Goal: Navigation & Orientation: Go to known website

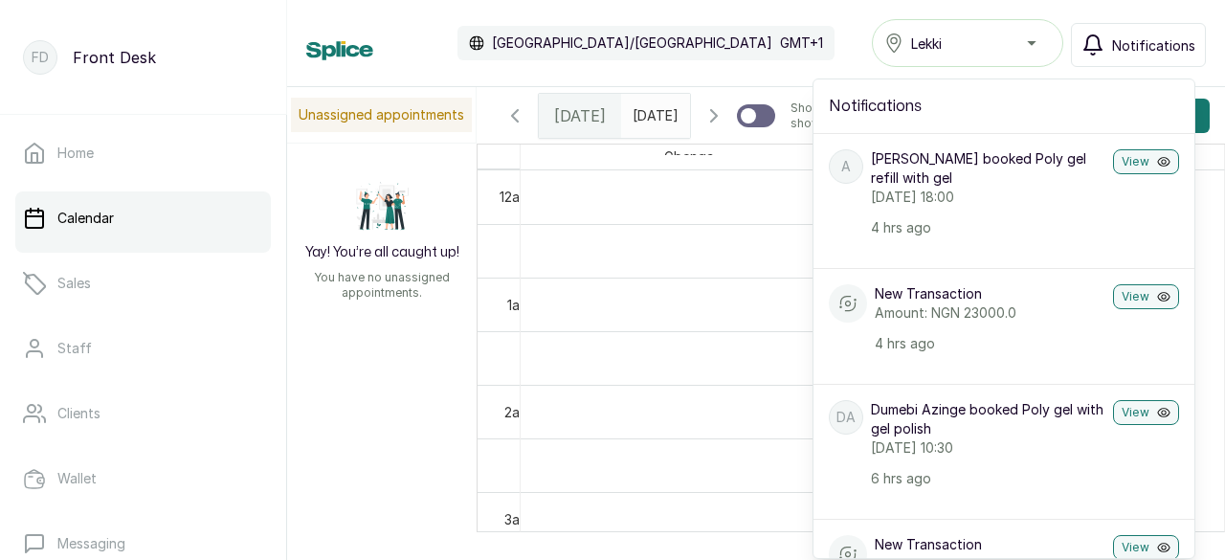
scroll to position [645, 0]
